Goal: Transaction & Acquisition: Book appointment/travel/reservation

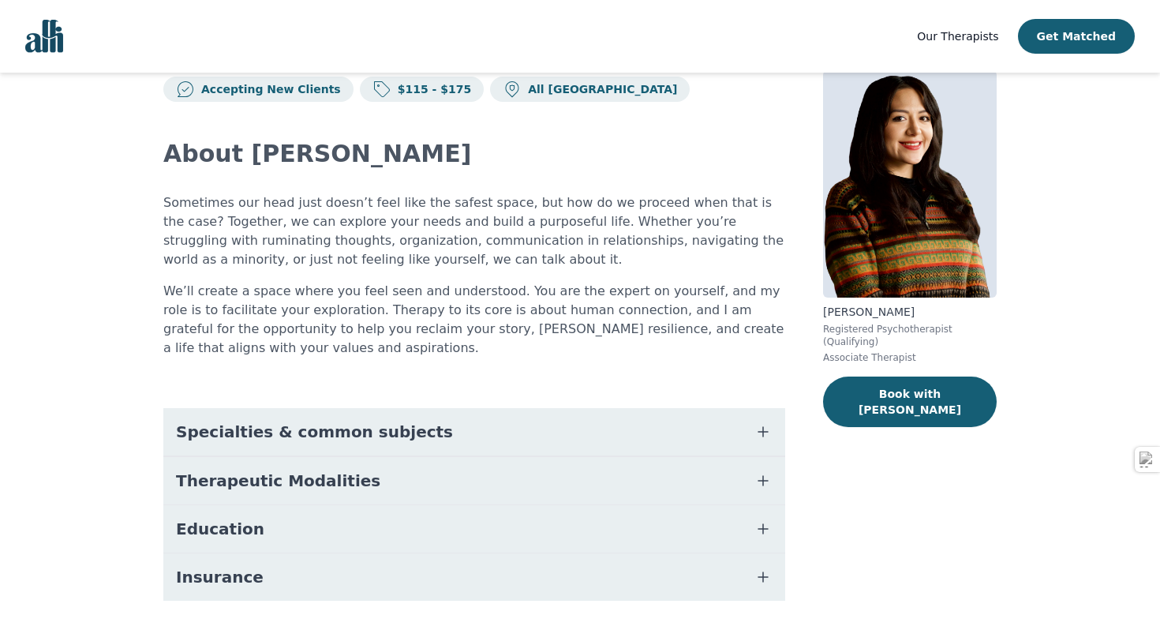
scroll to position [87, 0]
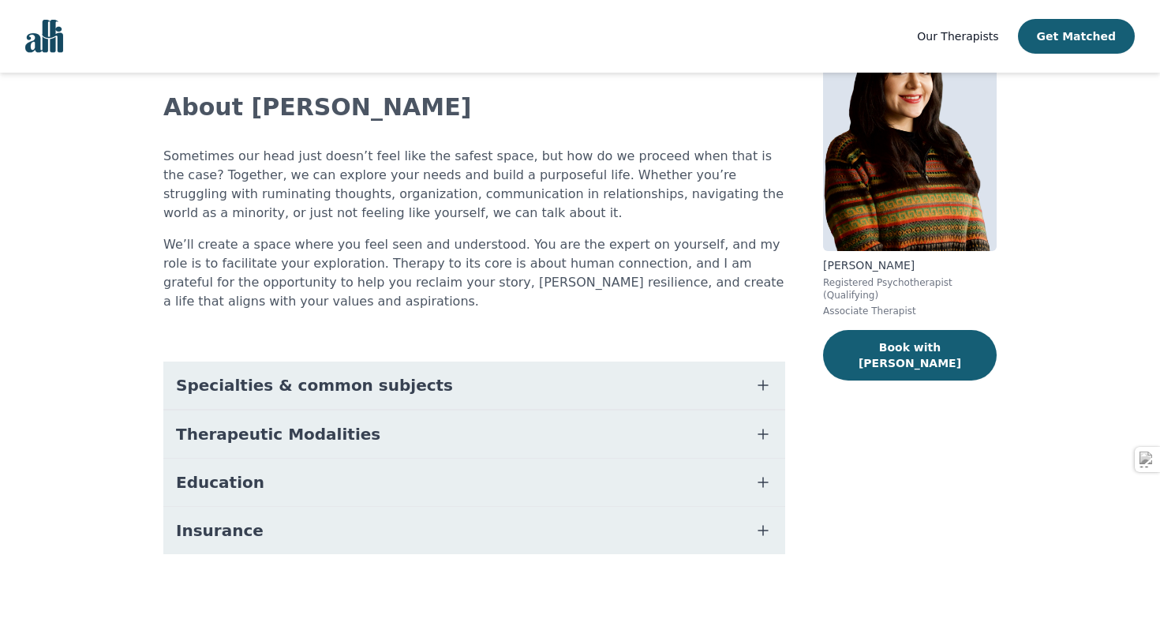
click at [357, 394] on span "Specialties & common subjects" at bounding box center [314, 385] width 277 height 22
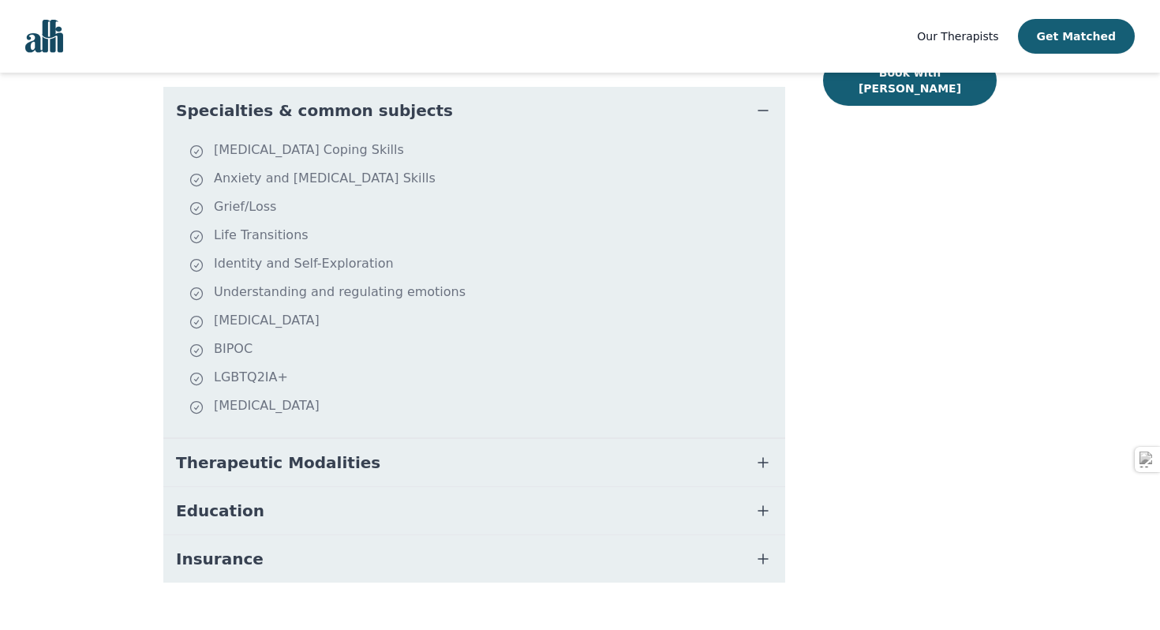
scroll to position [390, 0]
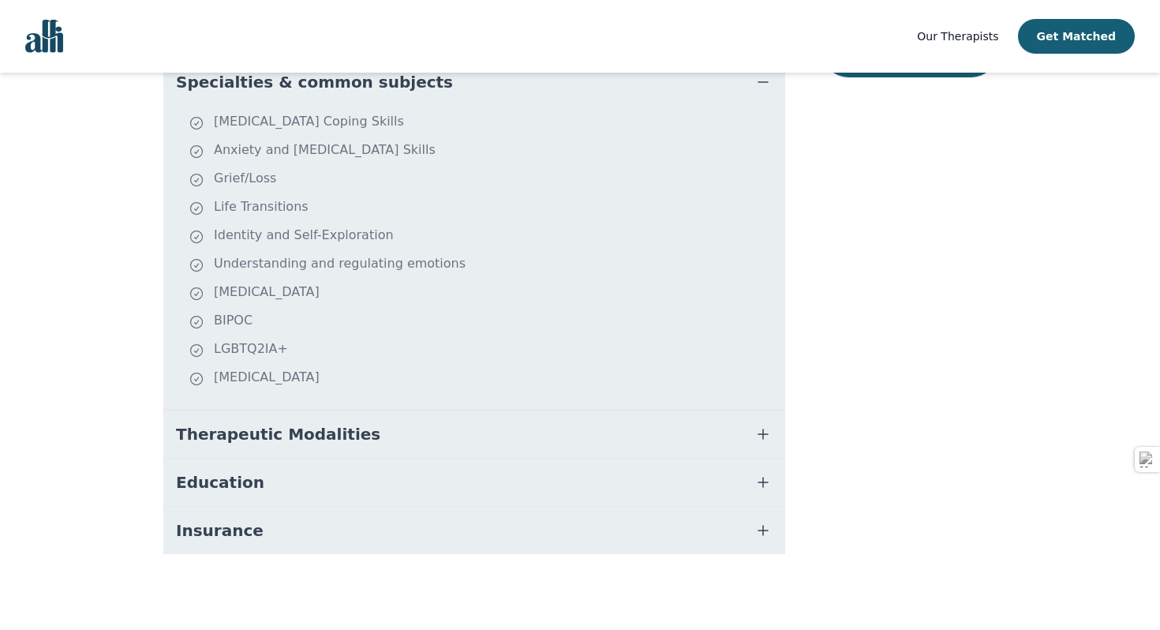
click at [388, 446] on button "Therapeutic Modalities" at bounding box center [474, 433] width 622 height 47
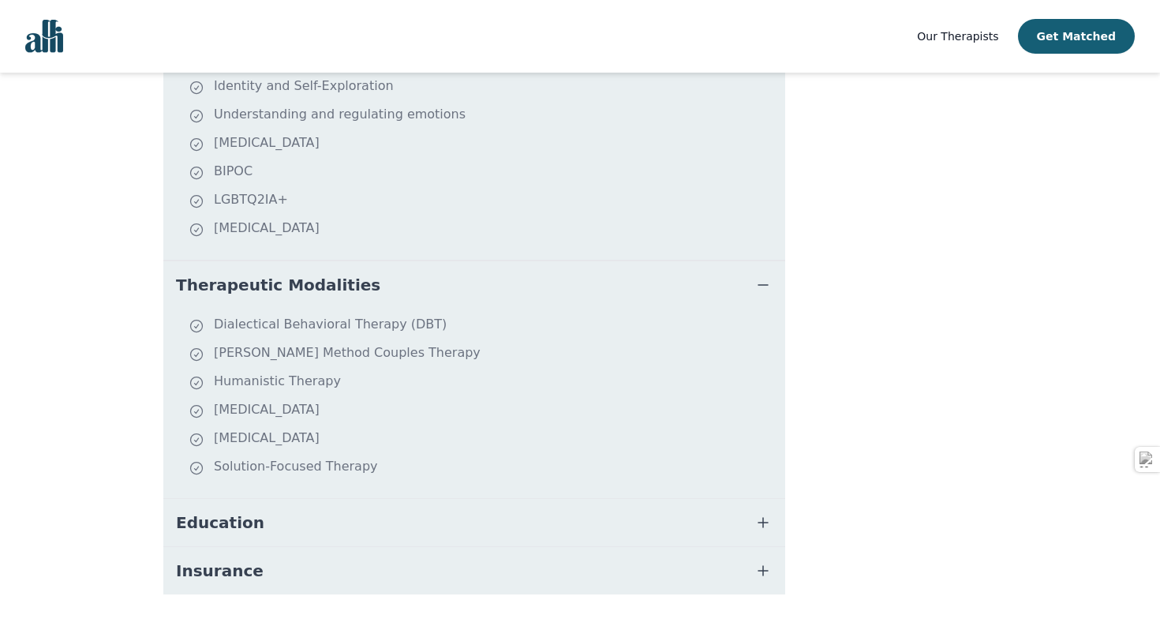
scroll to position [541, 0]
click at [358, 526] on button "Education" at bounding box center [474, 519] width 622 height 47
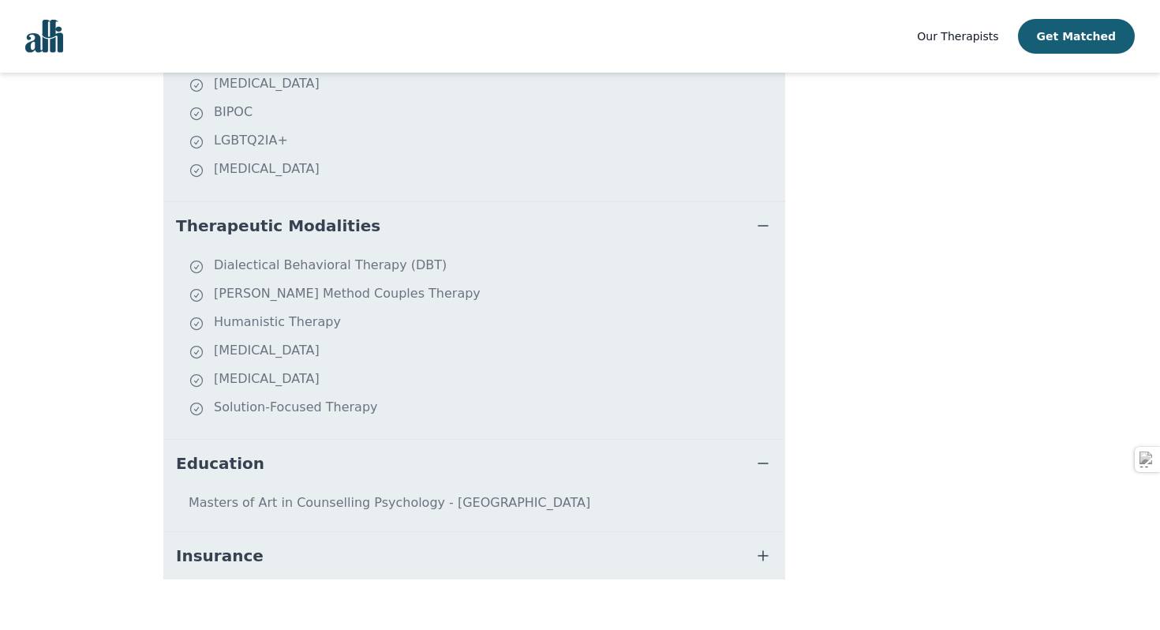
scroll to position [623, 0]
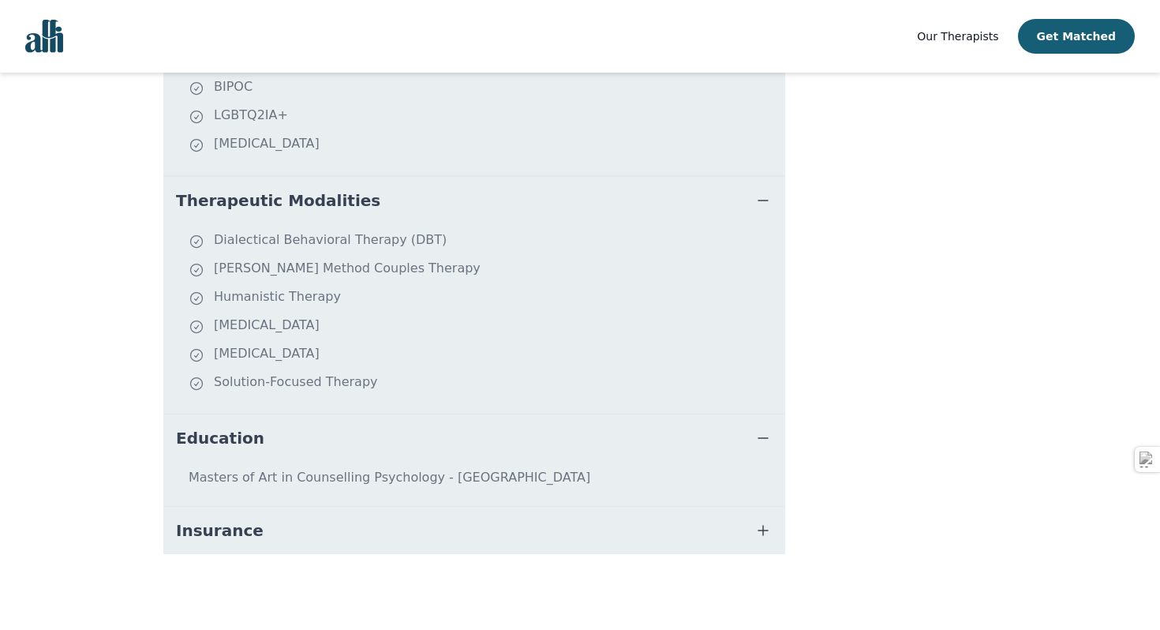
click at [354, 540] on button "Insurance" at bounding box center [474, 530] width 622 height 47
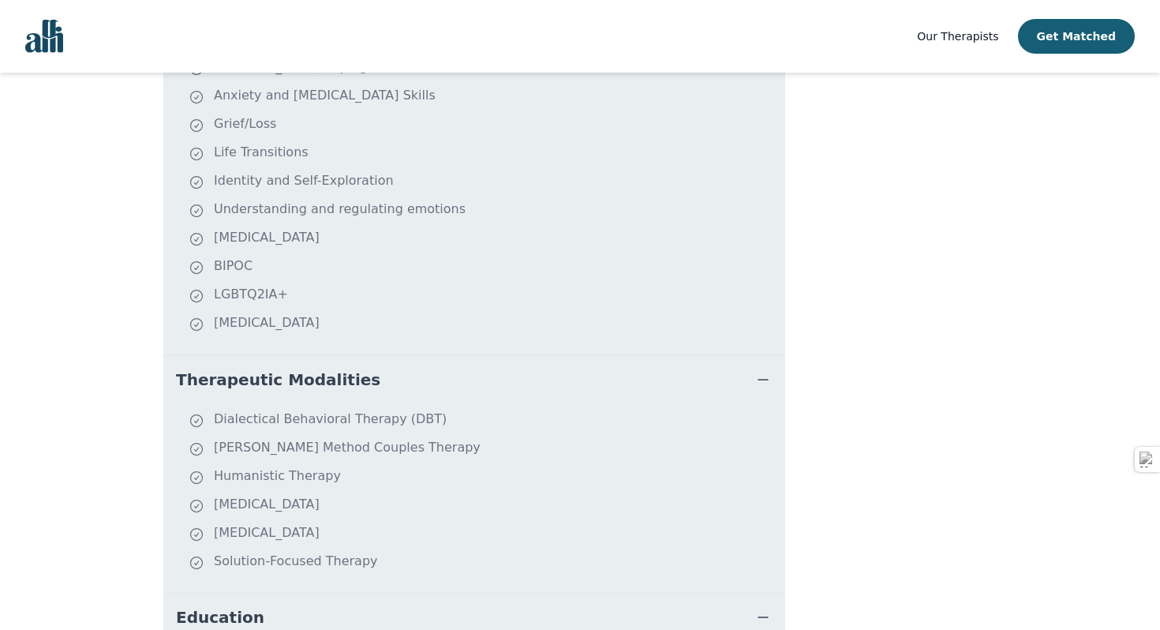
scroll to position [0, 0]
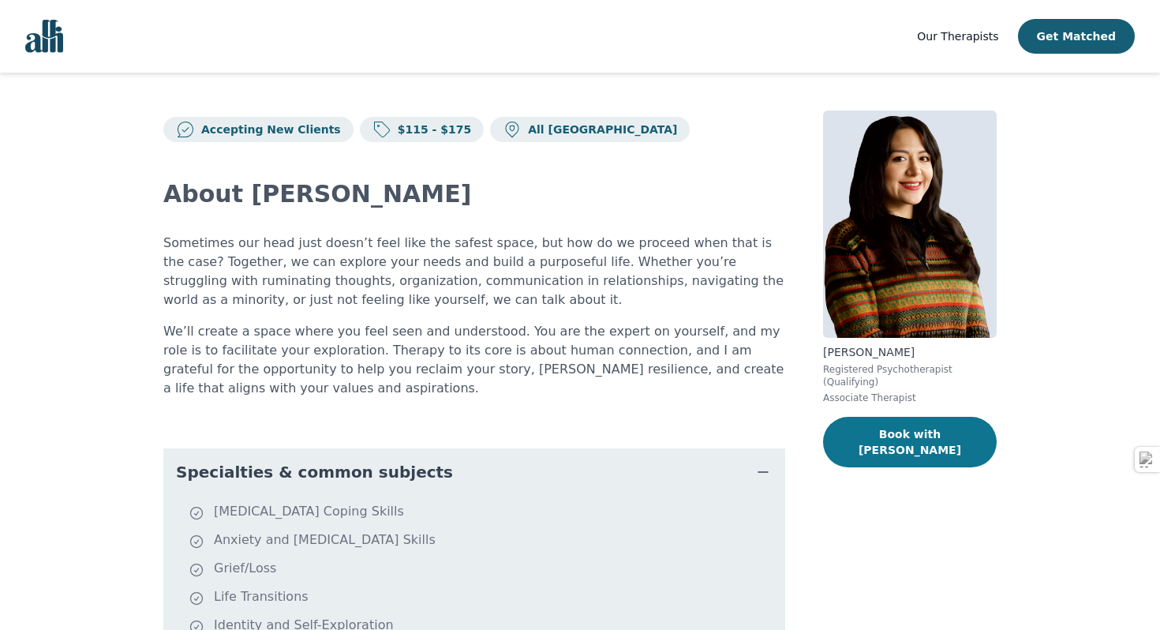
click at [873, 417] on button "Book with [PERSON_NAME]" at bounding box center [910, 442] width 174 height 50
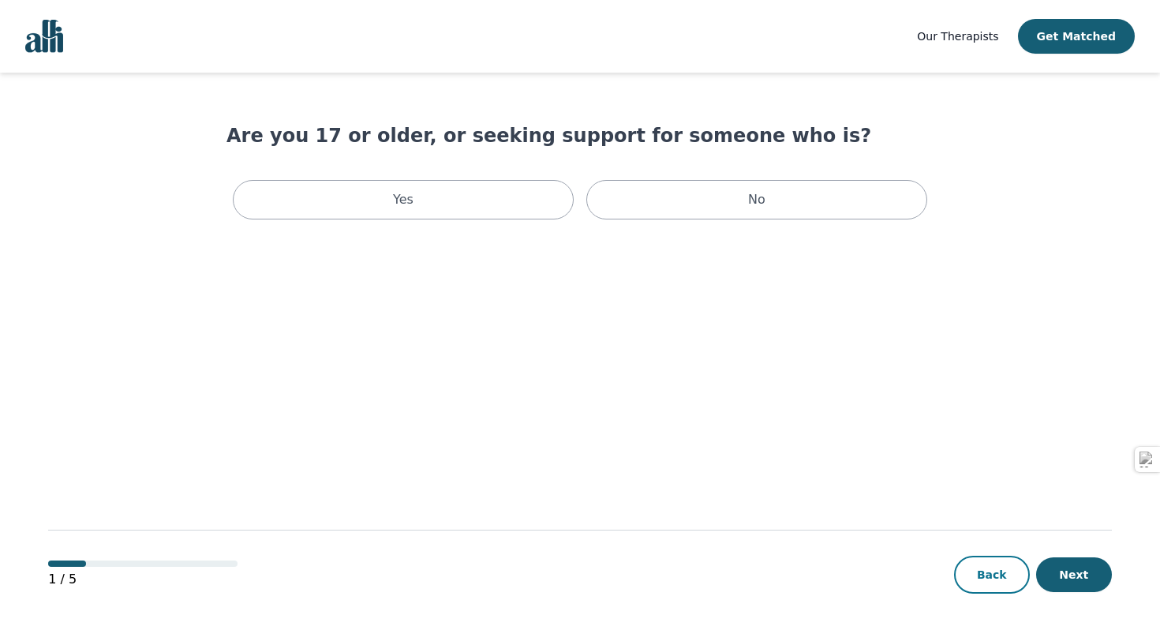
click at [982, 572] on button "Back" at bounding box center [992, 574] width 76 height 38
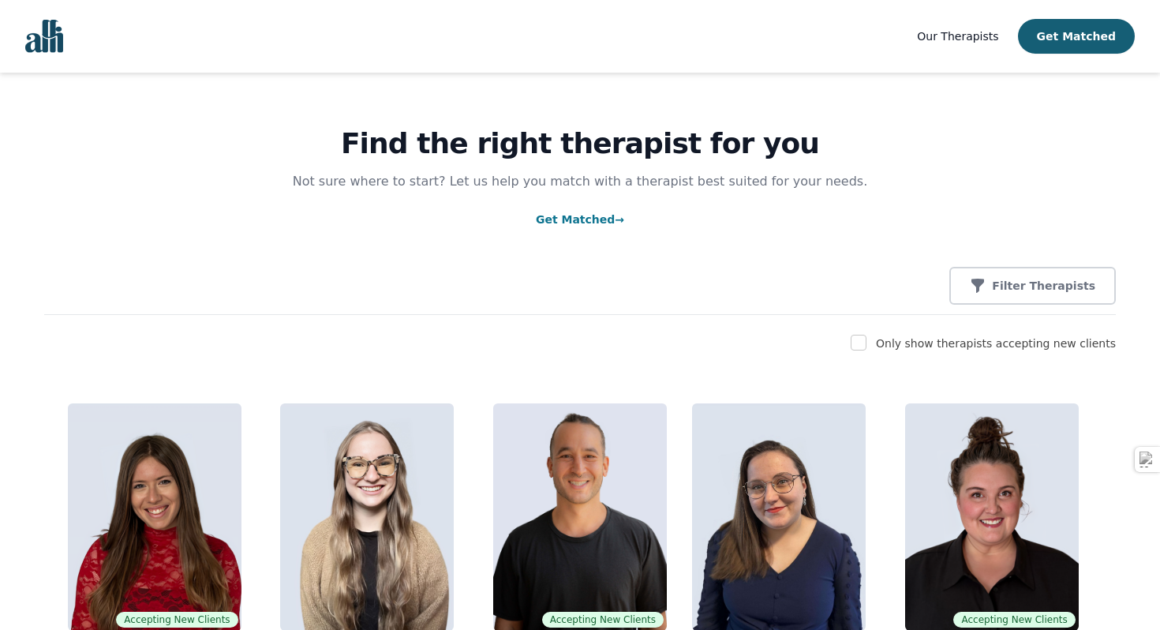
scroll to position [14, 0]
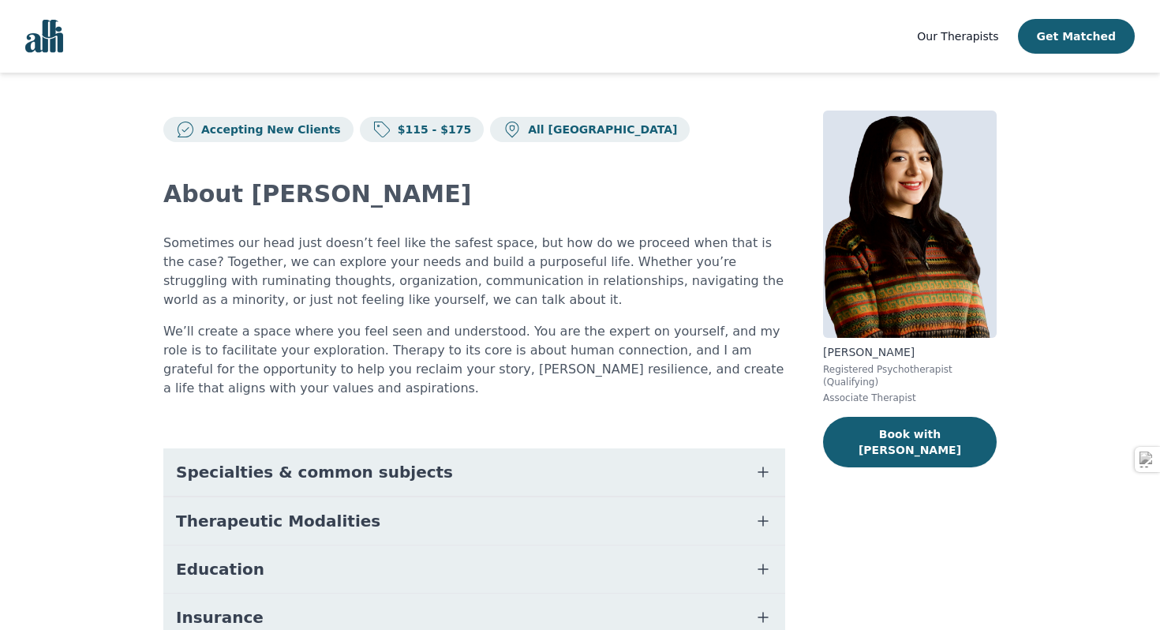
drag, startPoint x: 910, startPoint y: 351, endPoint x: 813, endPoint y: 357, distance: 96.4
click at [813, 357] on div "Accepting New Clients $115 - $175 All Canada About [PERSON_NAME] Sometimes our …" at bounding box center [579, 395] width 909 height 644
copy p "[PERSON_NAME]"
click at [907, 445] on button "Book with [PERSON_NAME]" at bounding box center [910, 442] width 174 height 50
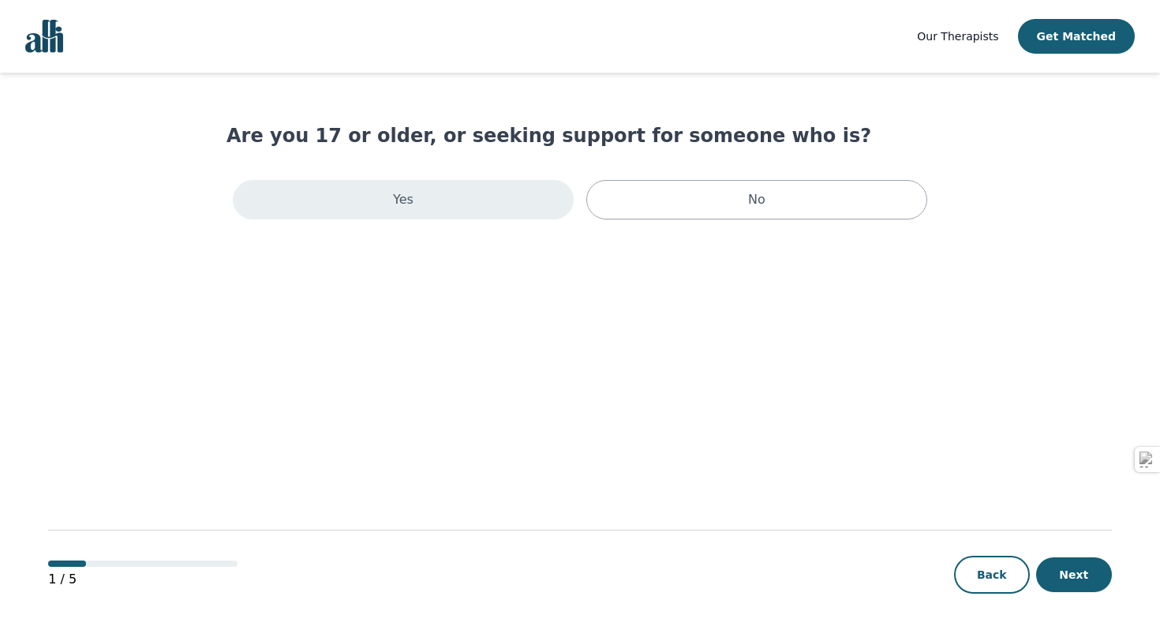
click at [519, 215] on div "Yes" at bounding box center [403, 199] width 341 height 39
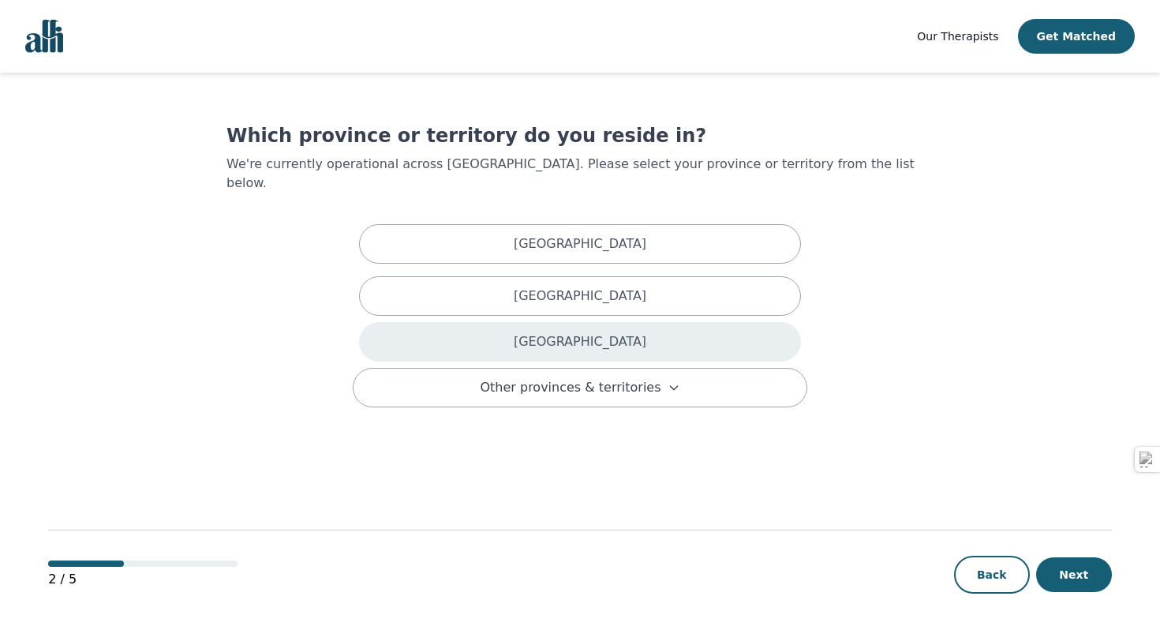
click at [626, 322] on div "[GEOGRAPHIC_DATA]" at bounding box center [580, 341] width 442 height 39
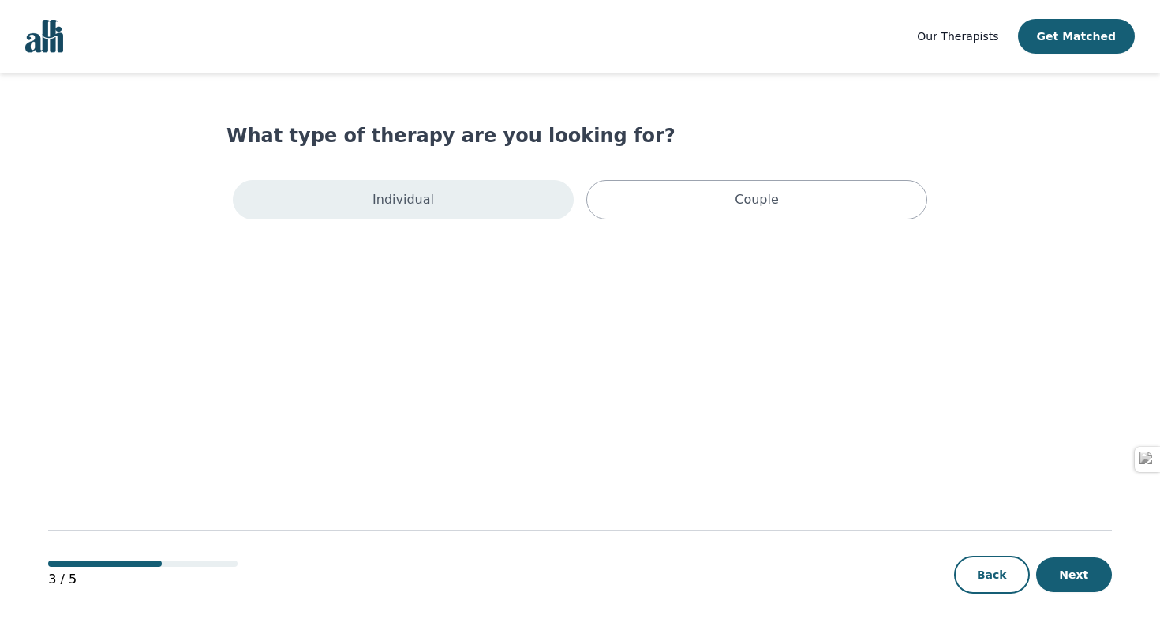
click at [518, 208] on div "Individual" at bounding box center [403, 199] width 341 height 39
